Goal: Task Accomplishment & Management: Manage account settings

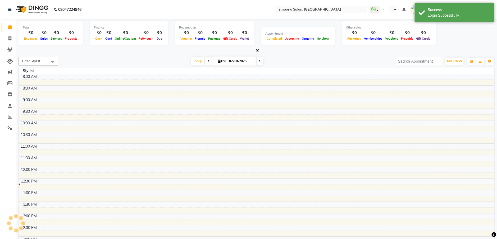
select select "en"
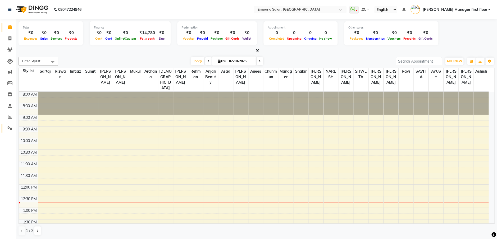
click at [10, 128] on icon at bounding box center [9, 128] width 5 height 4
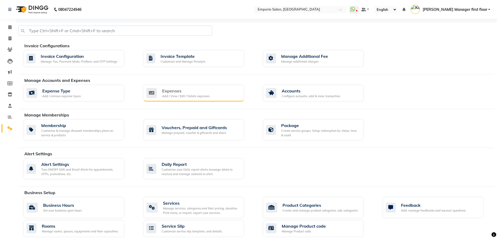
click at [183, 90] on div "Expenses" at bounding box center [185, 91] width 47 height 6
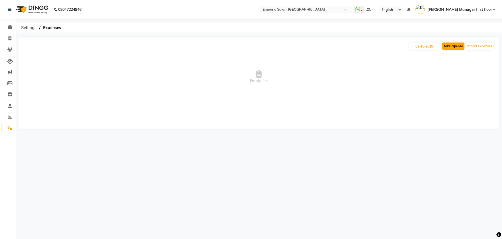
click at [459, 45] on button "Add Expense" at bounding box center [453, 46] width 22 height 7
select select "1"
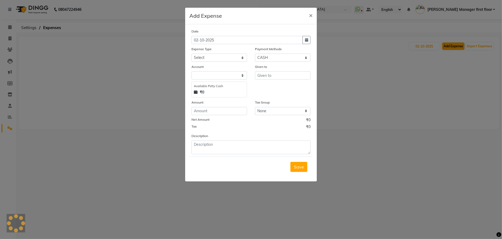
select select "5330"
click at [221, 55] on select "Select Advance Salary Cash transfer to bank Cash transfer to hub Client Snacks …" at bounding box center [219, 58] width 56 height 8
select select "24596"
click at [191, 54] on select "Select Advance Salary Cash transfer to bank Cash transfer to hub Client Snacks …" at bounding box center [219, 58] width 56 height 8
click at [214, 109] on input "number" at bounding box center [219, 111] width 56 height 8
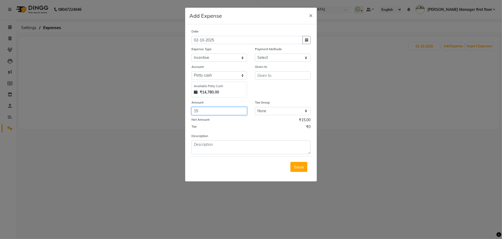
type input "1"
type input "325"
click at [210, 146] on textarea at bounding box center [250, 148] width 119 height 14
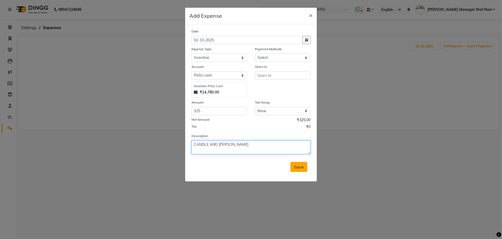
type textarea "CANDLE AND [PERSON_NAME]"
click at [297, 165] on span "Save" at bounding box center [299, 166] width 10 height 5
click at [266, 75] on input "text" at bounding box center [283, 75] width 56 height 8
type input "M"
type input "VISHAL"
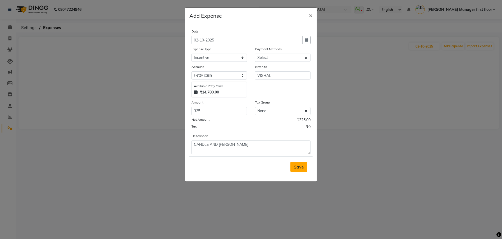
click at [297, 164] on button "Save" at bounding box center [298, 167] width 17 height 10
